Goal: Information Seeking & Learning: Learn about a topic

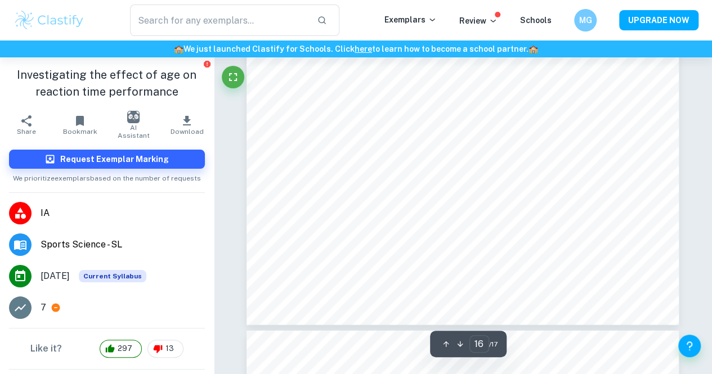
scroll to position [9819, 0]
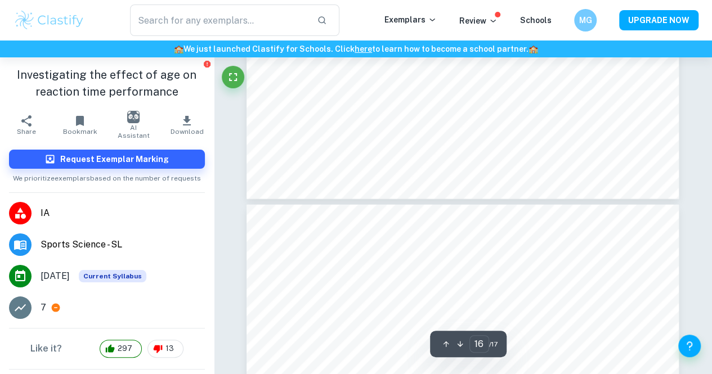
type input "17"
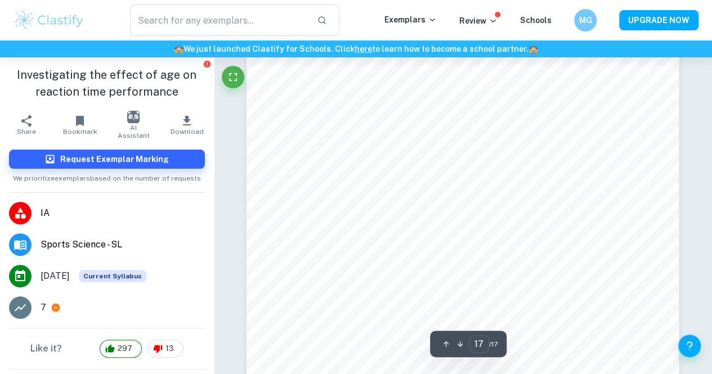
scroll to position [10103, 0]
